Goal: Task Accomplishment & Management: Manage account settings

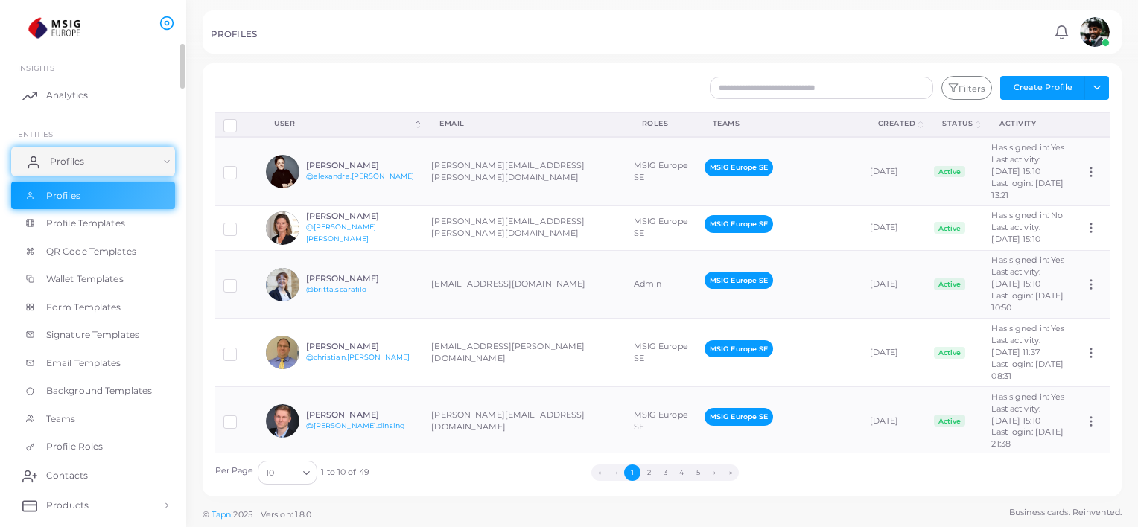
click at [86, 163] on link "Profiles" at bounding box center [93, 162] width 164 height 30
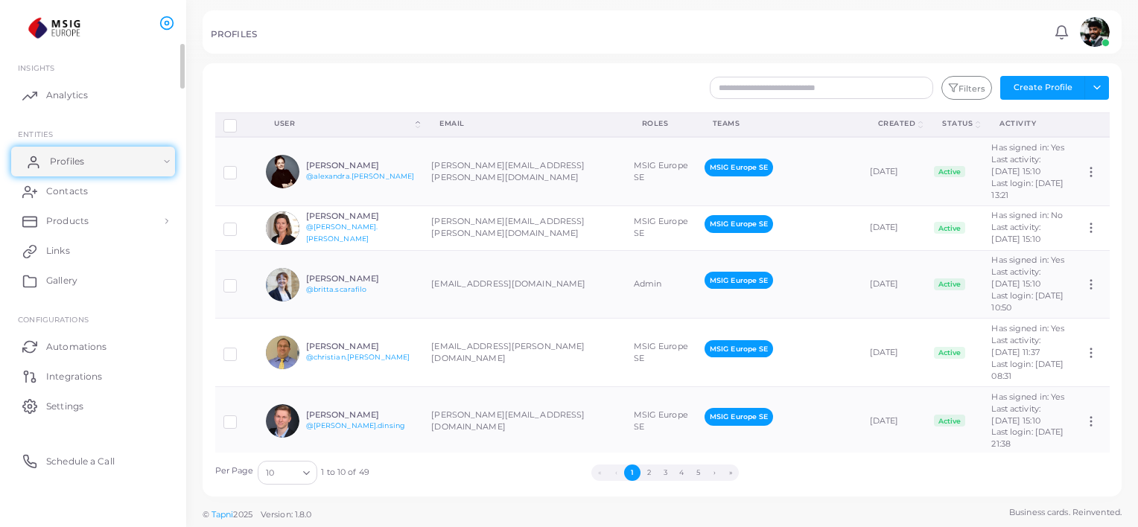
click at [86, 163] on link "Profiles" at bounding box center [93, 162] width 164 height 30
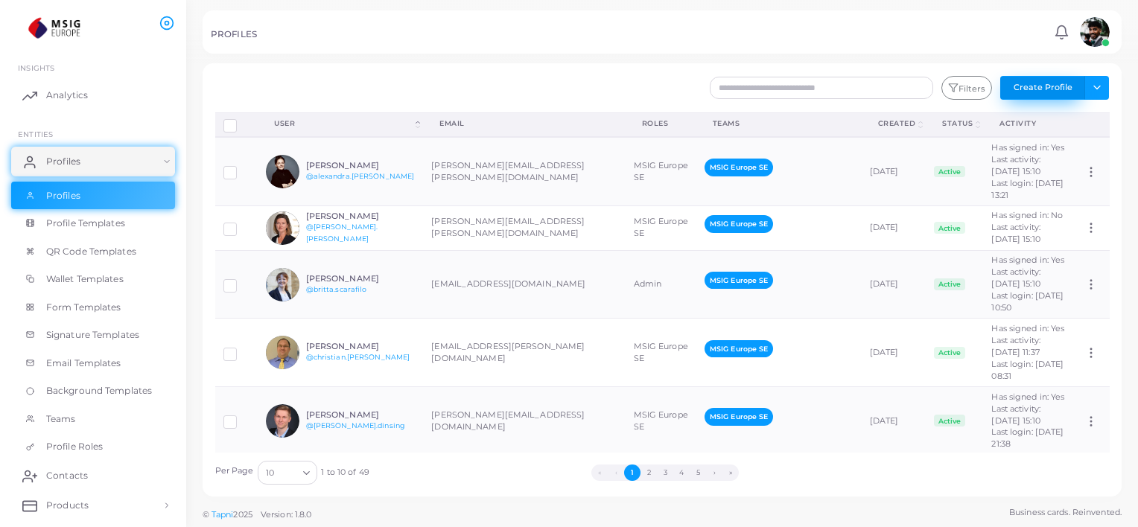
click at [1047, 89] on button "Create Profile" at bounding box center [1042, 88] width 85 height 24
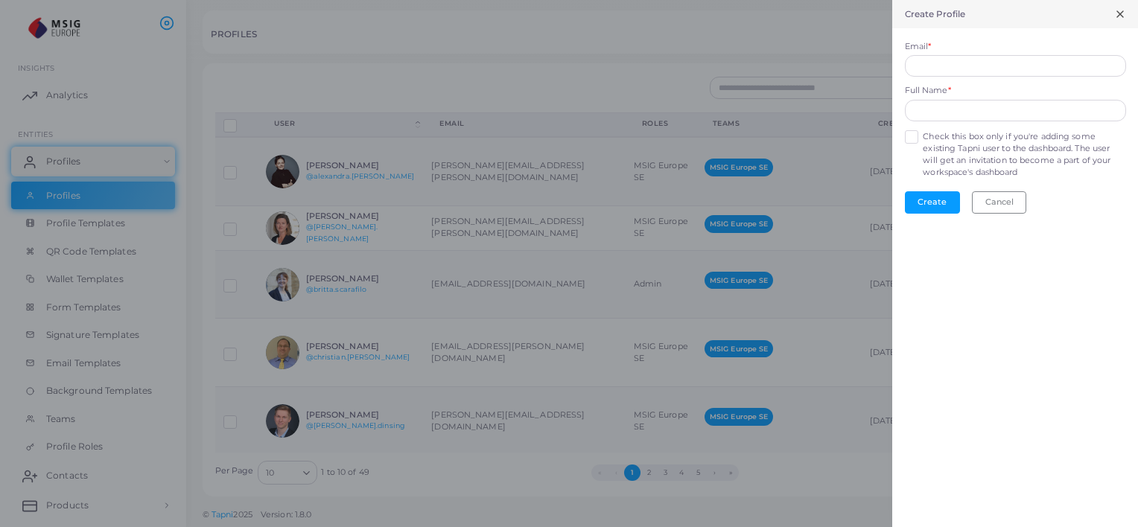
click at [661, 68] on div at bounding box center [569, 263] width 1138 height 527
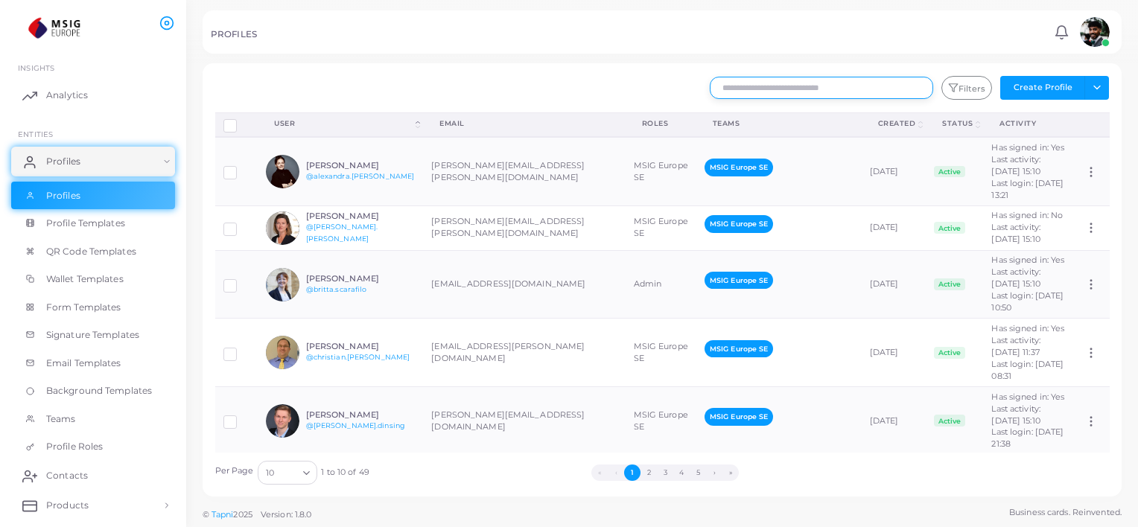
click at [823, 92] on input "text" at bounding box center [821, 88] width 223 height 22
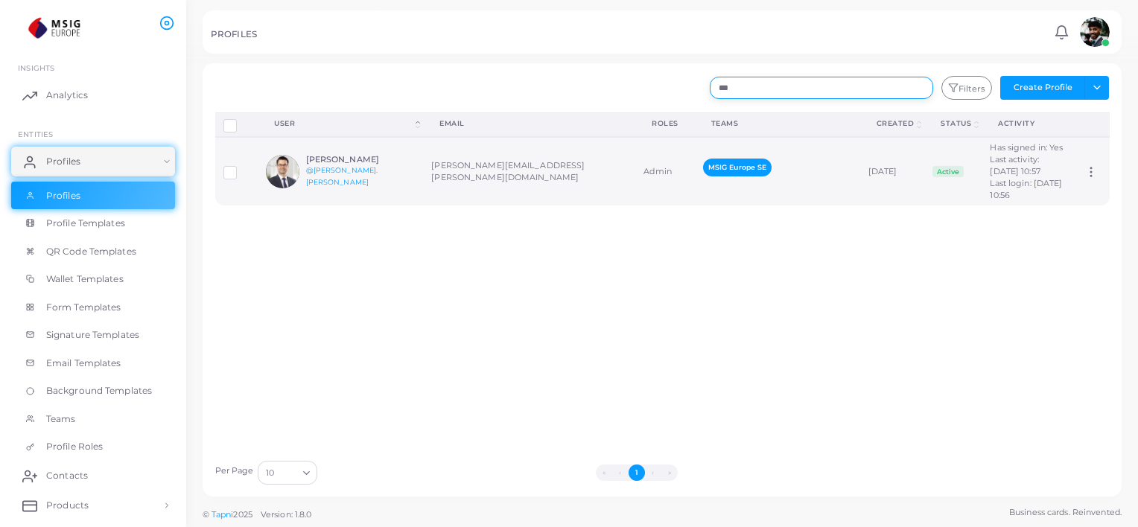
type input "***"
click at [396, 182] on div "[PERSON_NAME] @[PERSON_NAME].[PERSON_NAME]" at bounding box center [340, 172] width 149 height 34
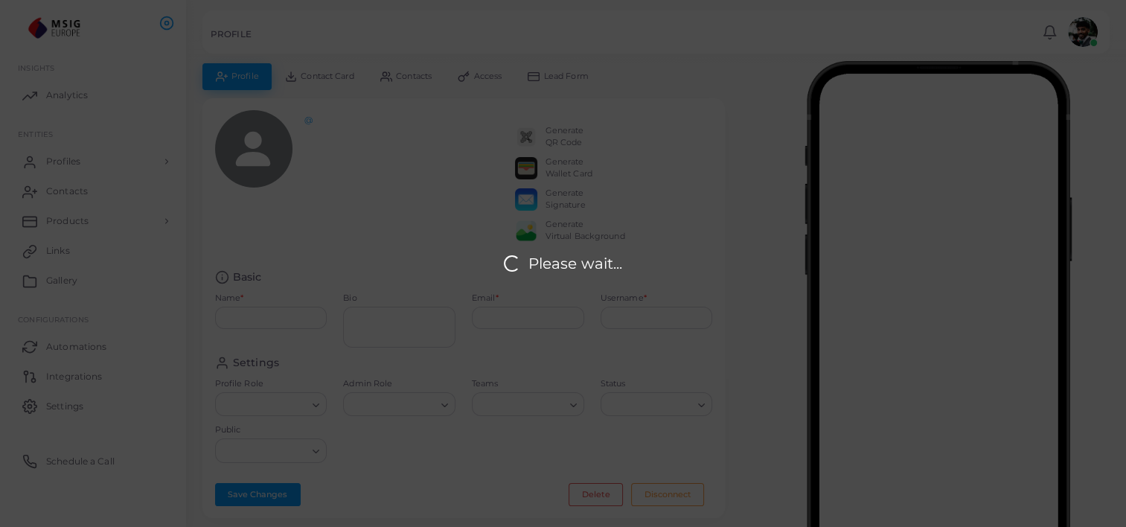
type input "**********"
type textarea "**********"
type input "**********"
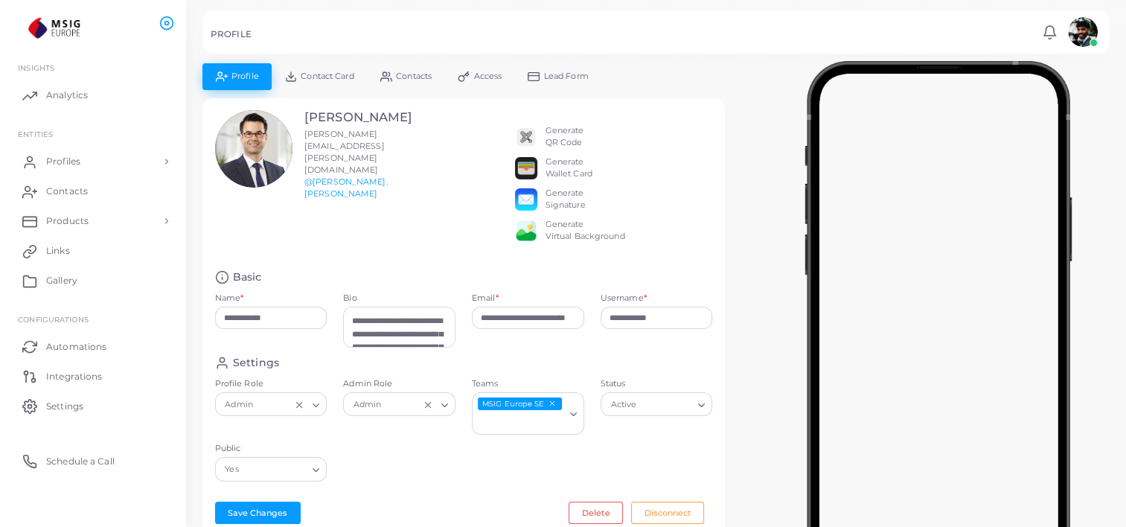
click at [319, 83] on link "Contact Card" at bounding box center [319, 76] width 95 height 26
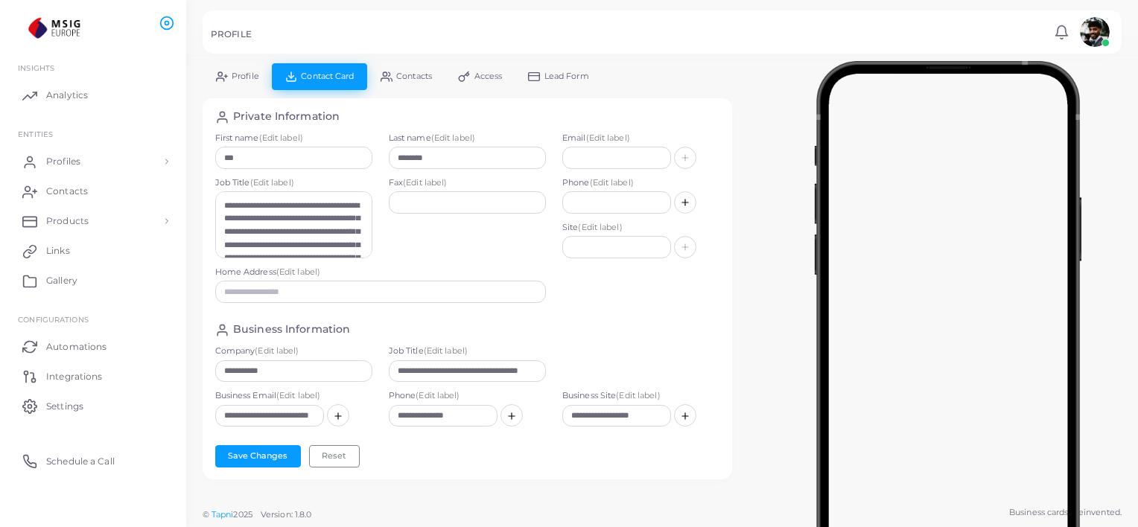
click at [223, 76] on icon at bounding box center [222, 77] width 12 height 12
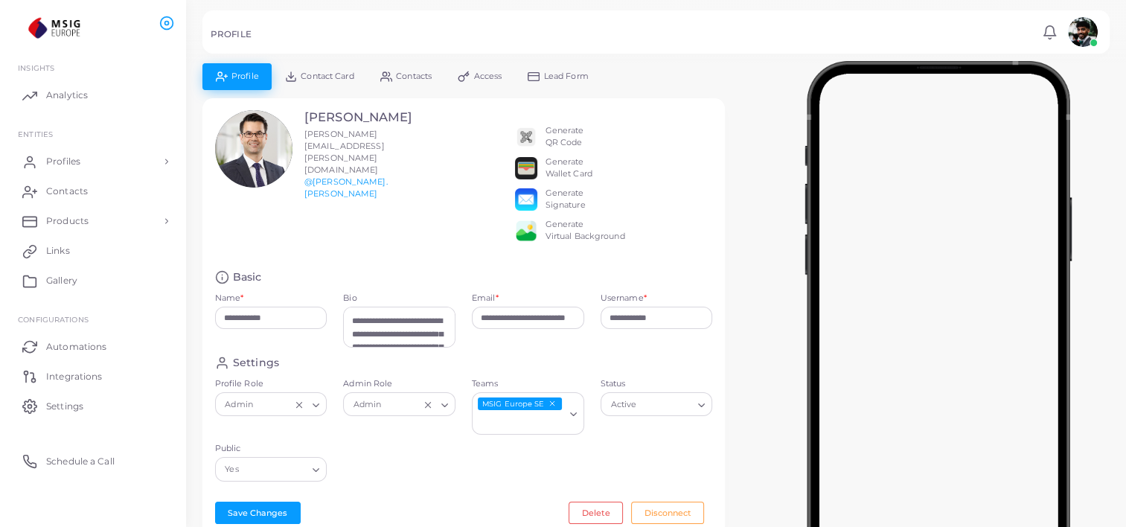
click at [533, 241] on img at bounding box center [526, 231] width 22 height 22
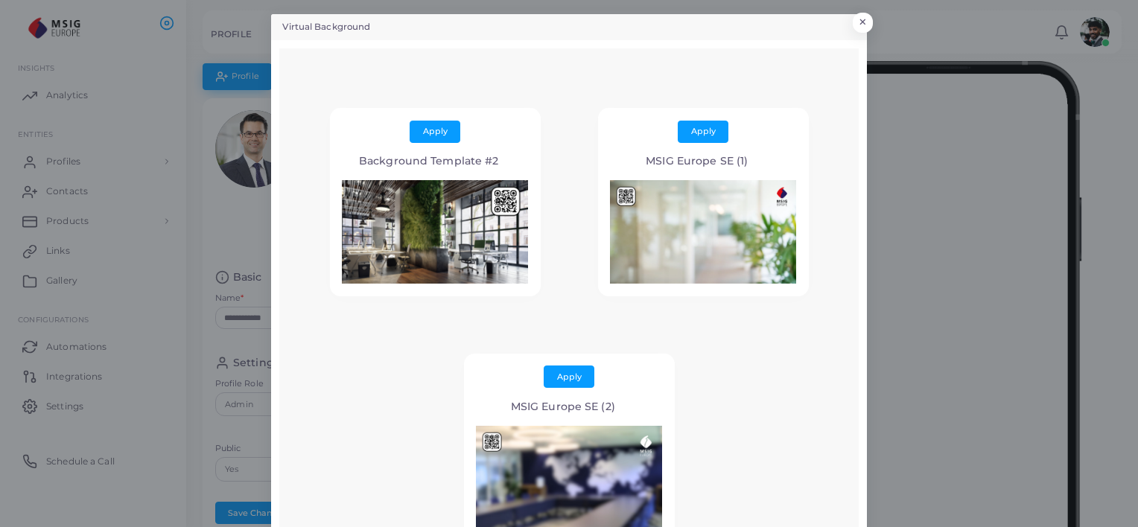
click at [210, 243] on div "Virtual Background × Apply Background Template #2 Apply MSIG Europe SE (1) Appl…" at bounding box center [569, 263] width 1138 height 527
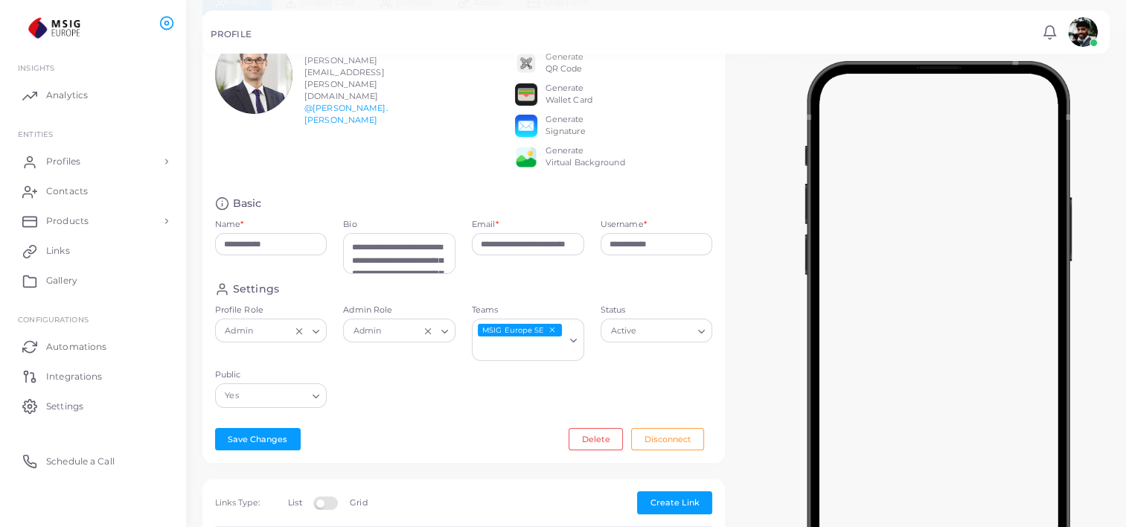
scroll to position [74, 0]
click at [109, 155] on link "Profiles" at bounding box center [93, 162] width 164 height 30
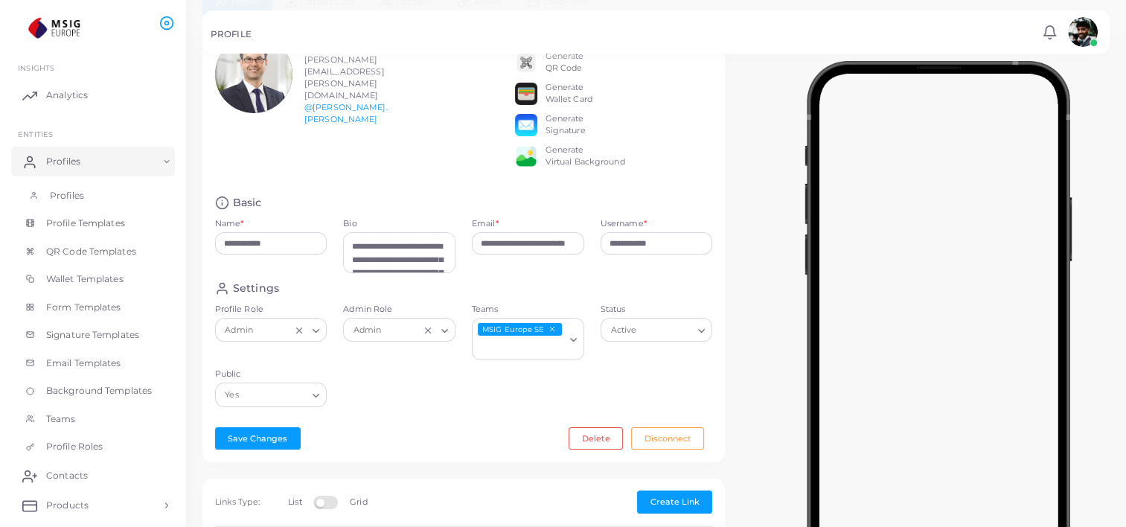
click at [83, 196] on span "Profiles" at bounding box center [67, 195] width 34 height 13
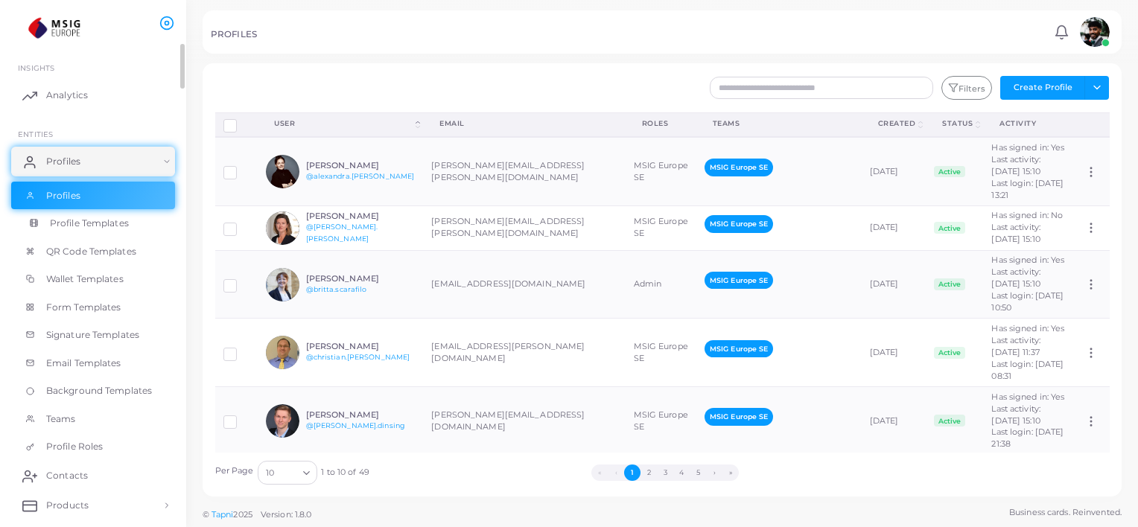
click at [95, 225] on span "Profile Templates" at bounding box center [89, 223] width 79 height 13
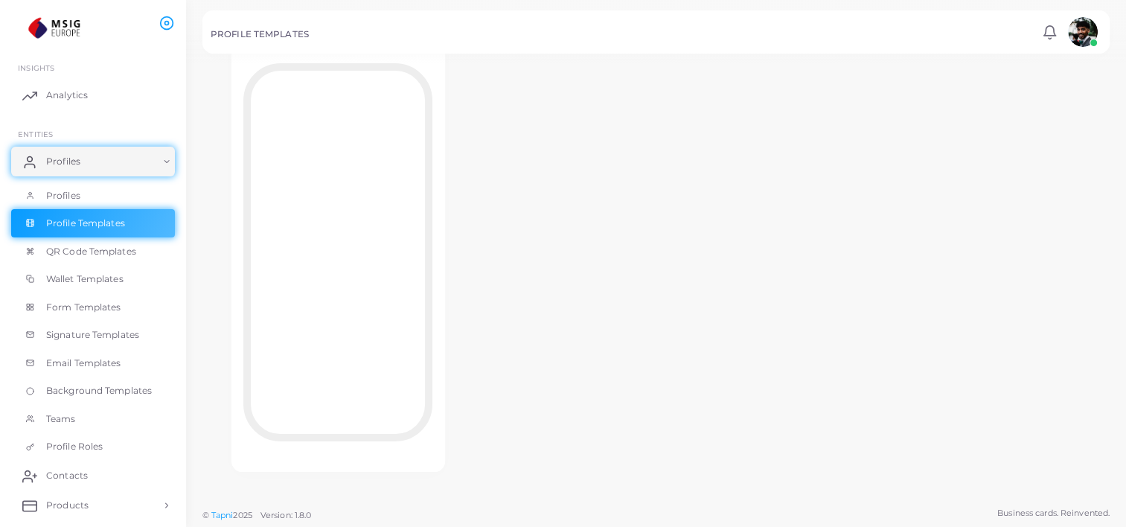
scroll to position [57, 0]
click at [68, 249] on span "QR Code Templates" at bounding box center [95, 251] width 90 height 13
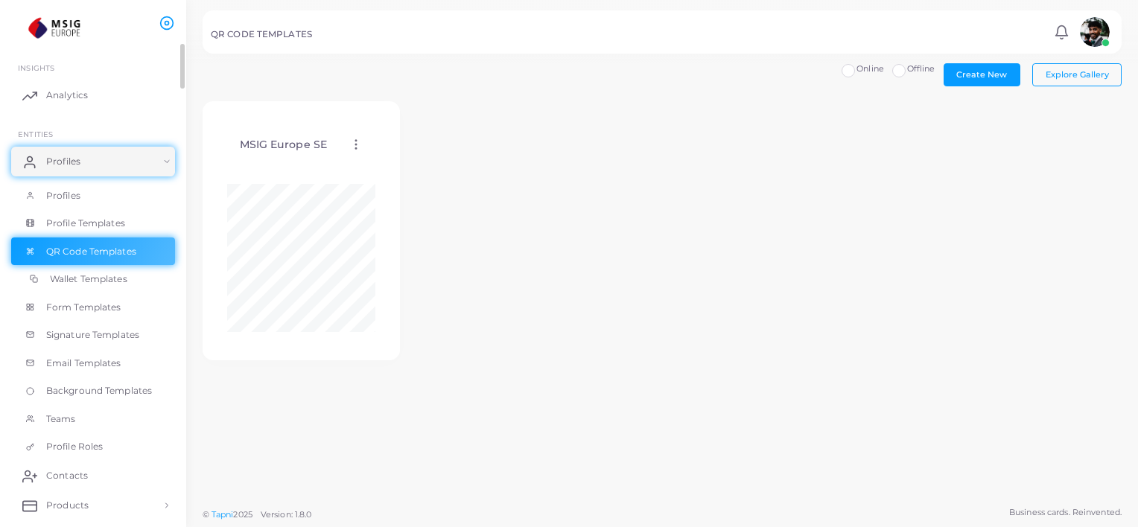
click at [122, 282] on span "Wallet Templates" at bounding box center [88, 278] width 77 height 13
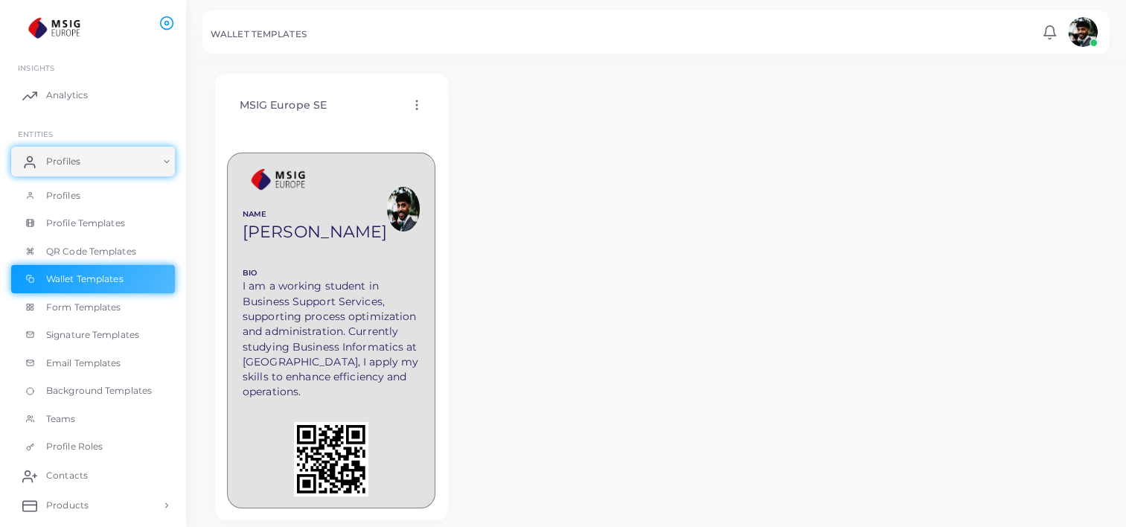
scroll to position [74, 0]
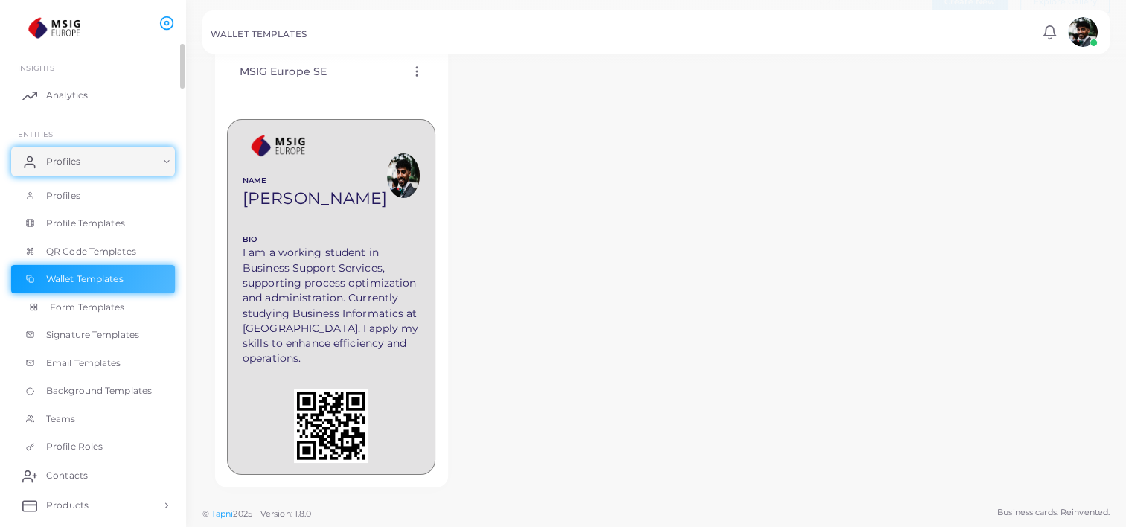
click at [74, 314] on link "Form Templates" at bounding box center [93, 307] width 164 height 28
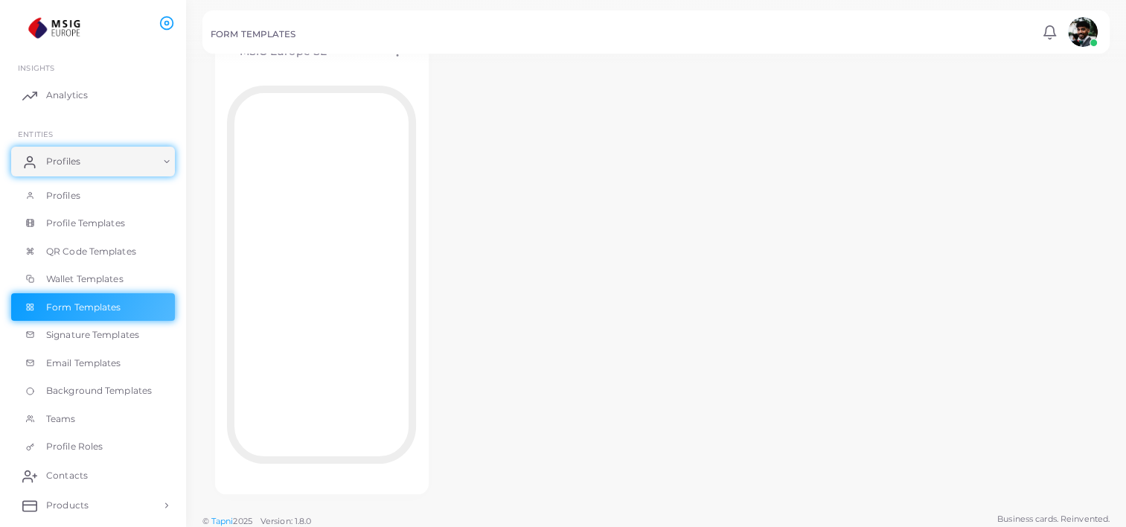
scroll to position [99, 0]
click at [90, 364] on span "Email Templates" at bounding box center [87, 363] width 75 height 13
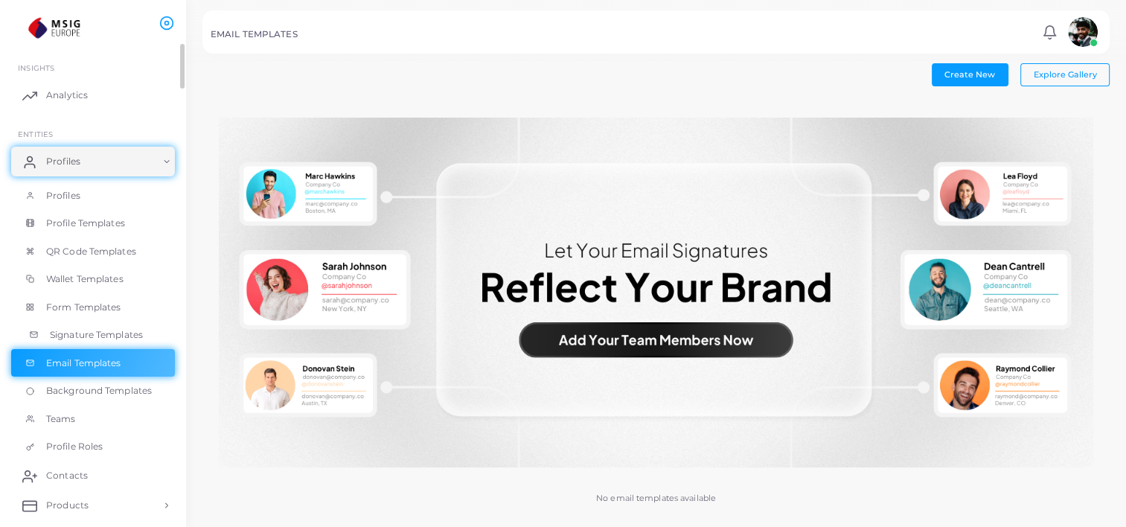
click at [89, 338] on span "Signature Templates" at bounding box center [96, 334] width 93 height 13
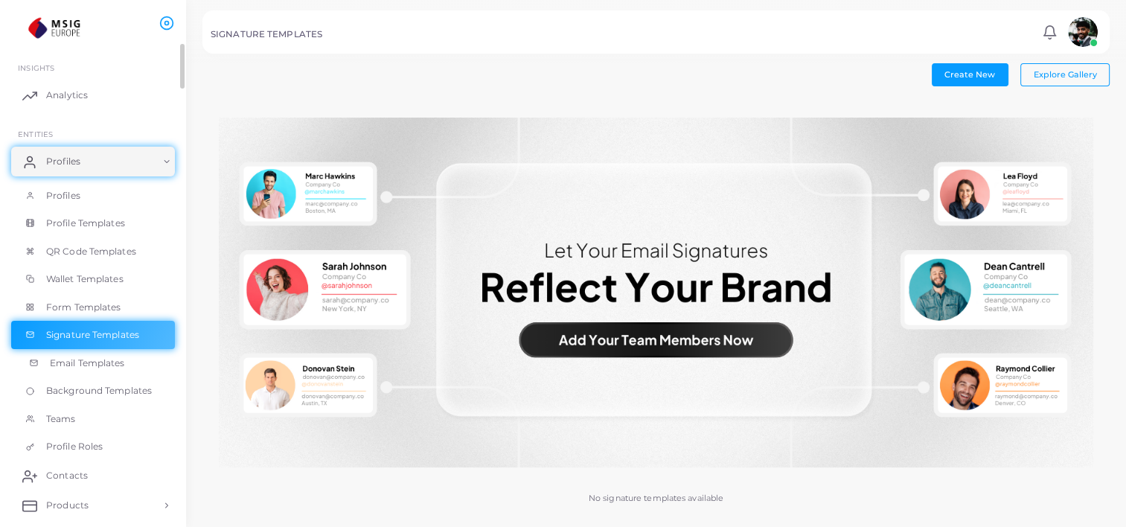
click at [89, 354] on link "Email Templates" at bounding box center [93, 363] width 164 height 28
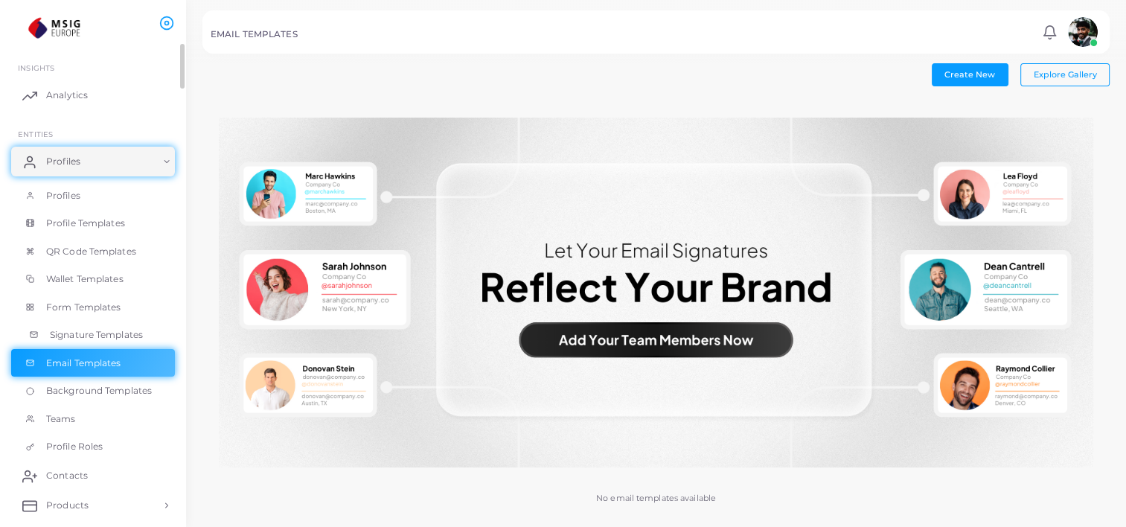
click at [74, 334] on span "Signature Templates" at bounding box center [96, 334] width 93 height 13
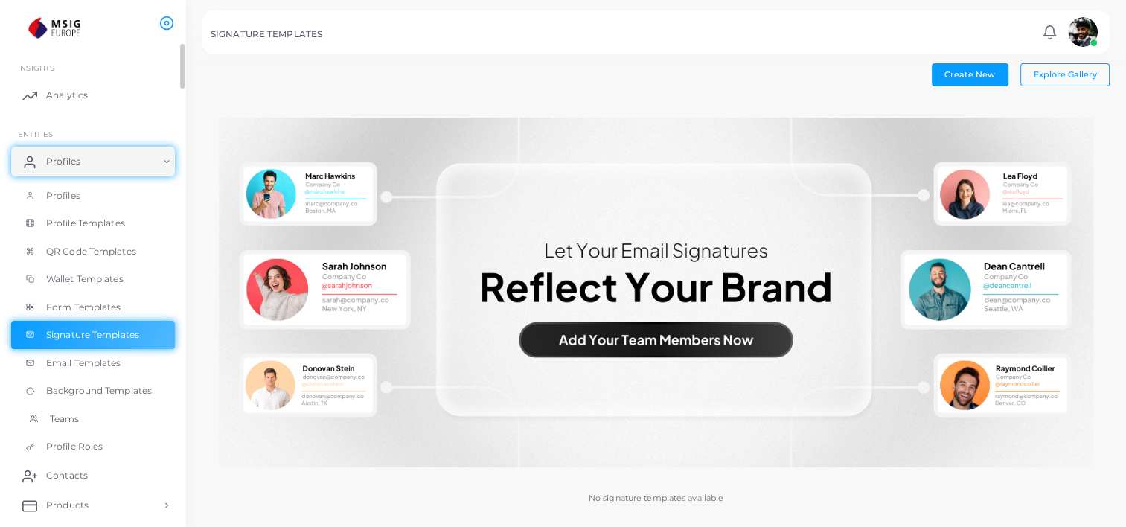
click at [83, 425] on link "Teams" at bounding box center [93, 419] width 164 height 28
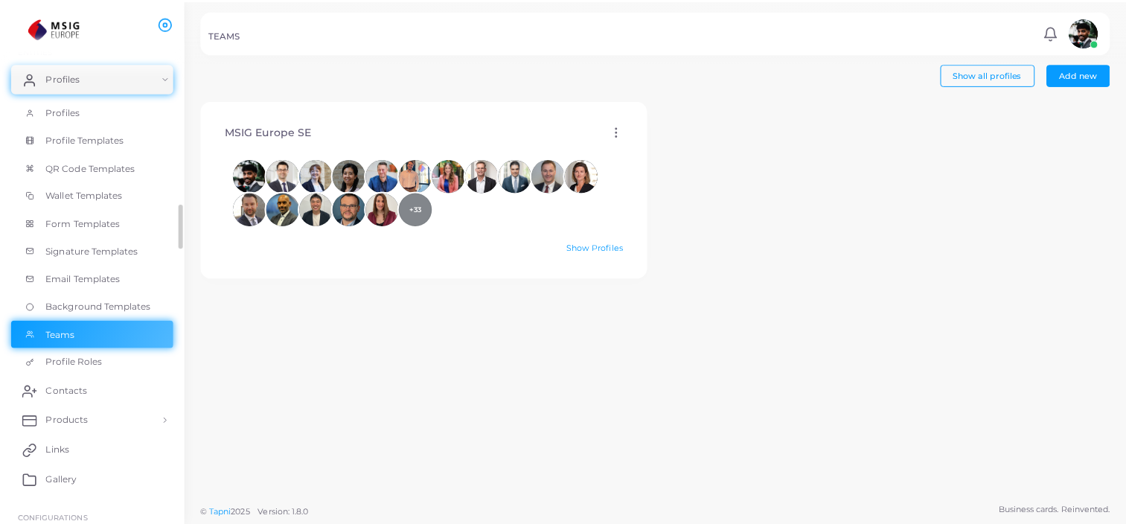
scroll to position [9, 0]
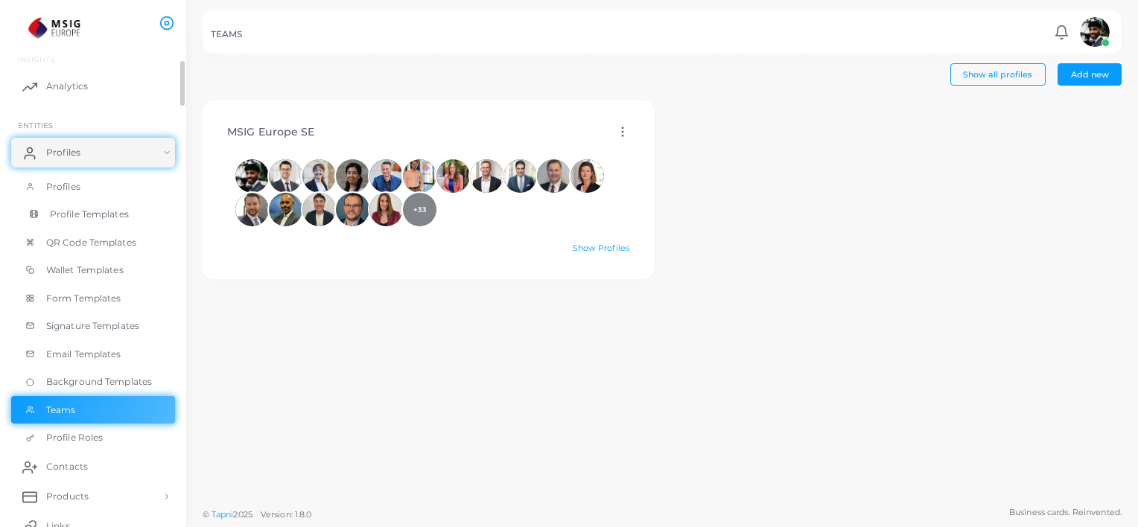
click at [66, 218] on span "Profile Templates" at bounding box center [89, 214] width 79 height 13
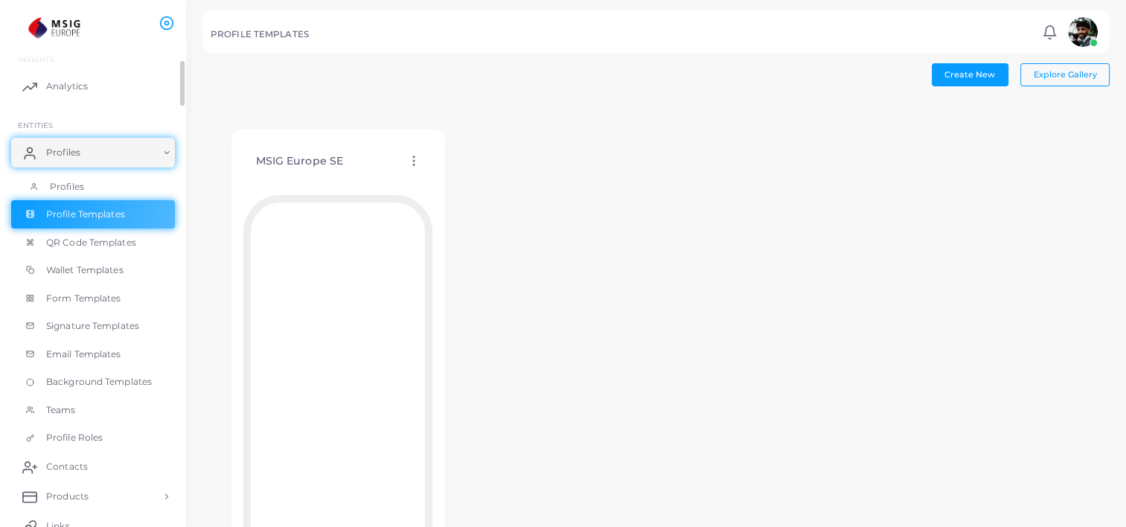
click at [60, 182] on span "Profiles" at bounding box center [67, 186] width 34 height 13
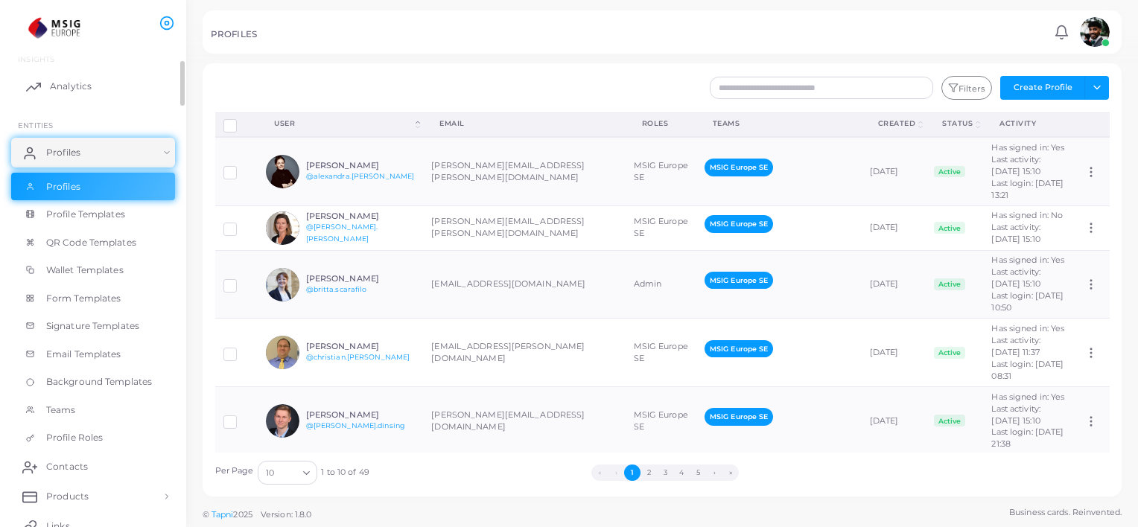
click at [81, 83] on span "Analytics" at bounding box center [71, 86] width 42 height 13
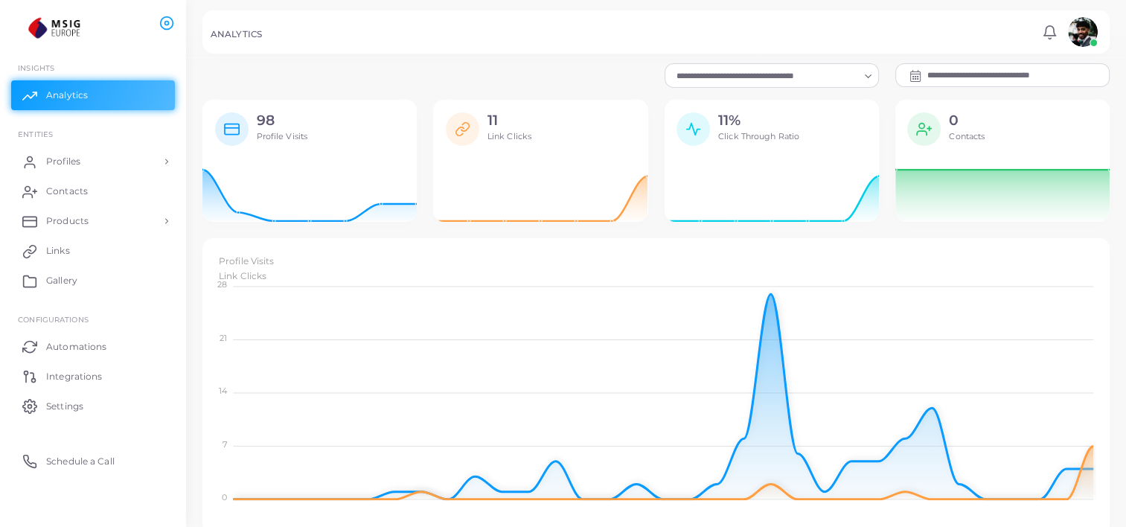
click at [912, 79] on icon at bounding box center [916, 76] width 12 height 12
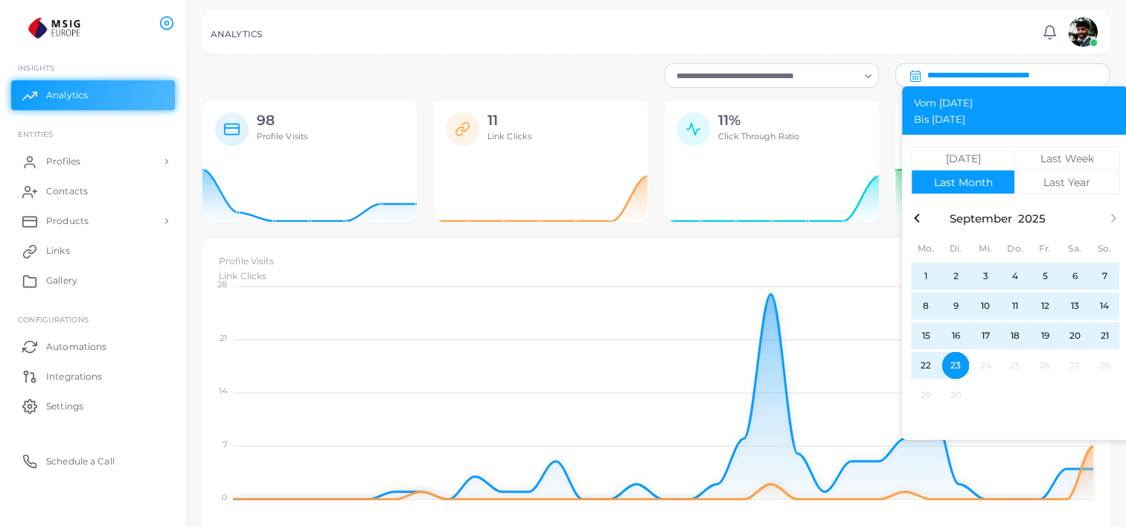
click at [503, 66] on div "**********" at bounding box center [656, 75] width 924 height 24
